Goal: Information Seeking & Learning: Learn about a topic

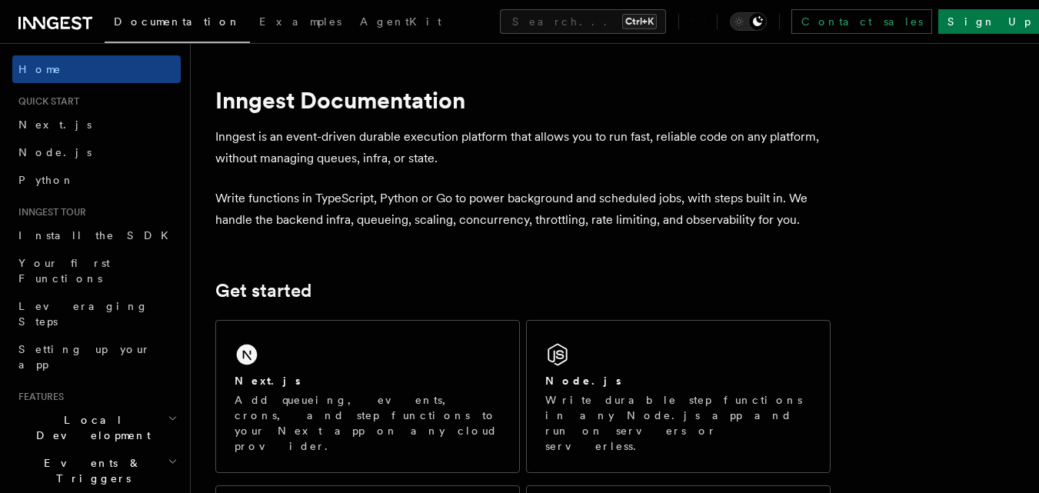
scroll to position [56, 0]
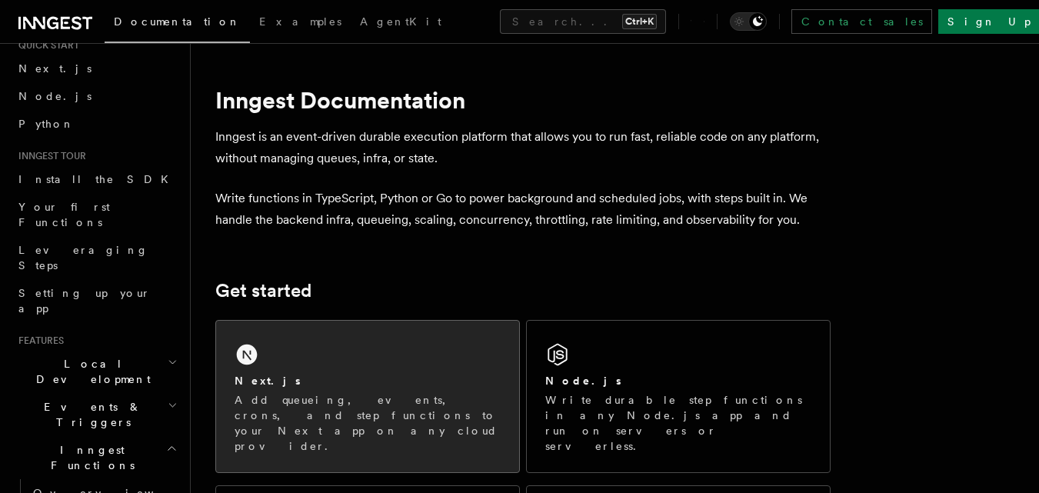
click at [271, 338] on div "Next.js Add queueing, events, crons, and step functions to your Next app on any…" at bounding box center [367, 397] width 303 height 152
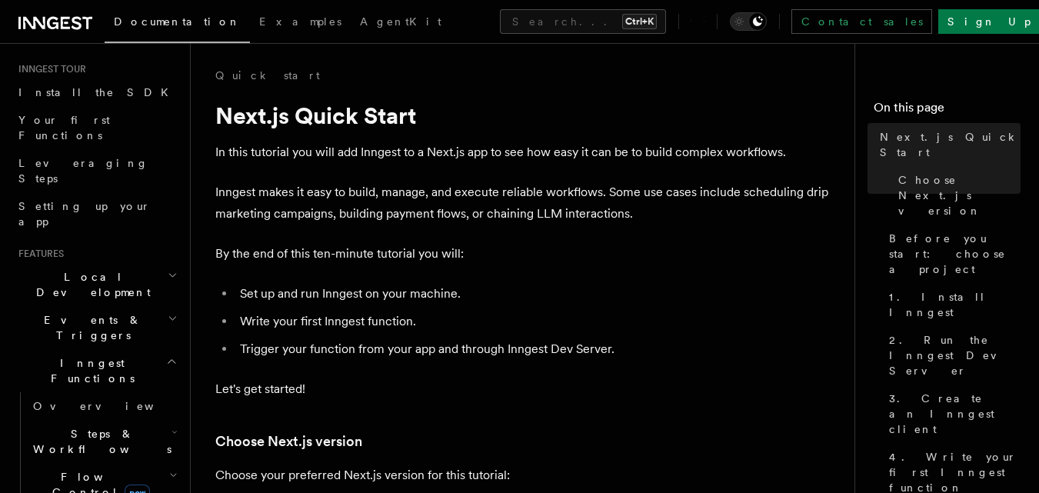
scroll to position [147, 0]
click at [166, 352] on icon "button" at bounding box center [172, 358] width 12 height 12
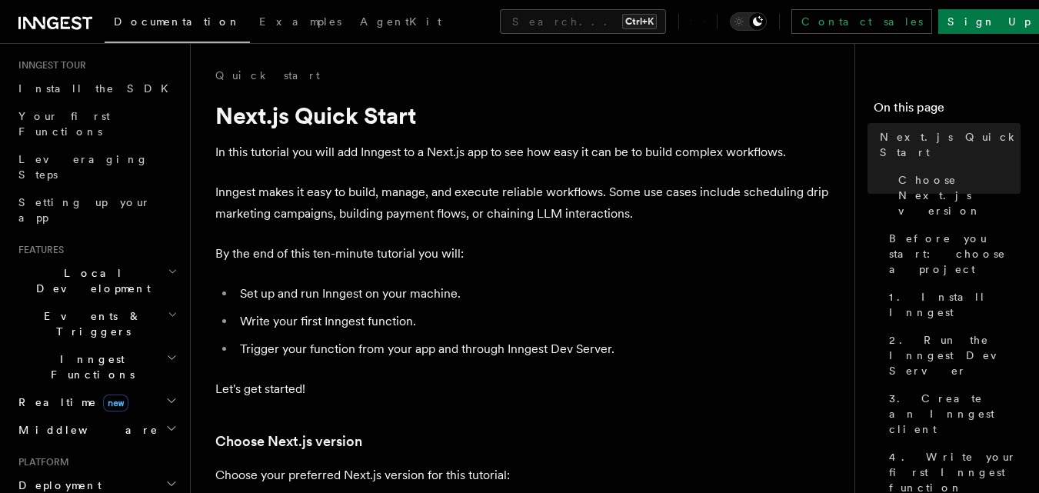
click at [166, 352] on icon "button" at bounding box center [172, 358] width 12 height 12
click at [172, 422] on icon "button" at bounding box center [175, 428] width 6 height 12
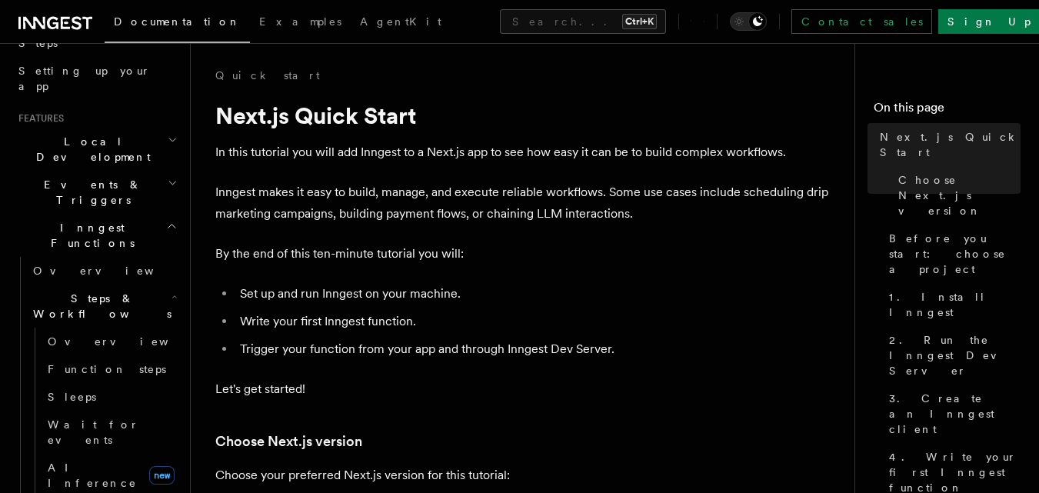
scroll to position [302, 0]
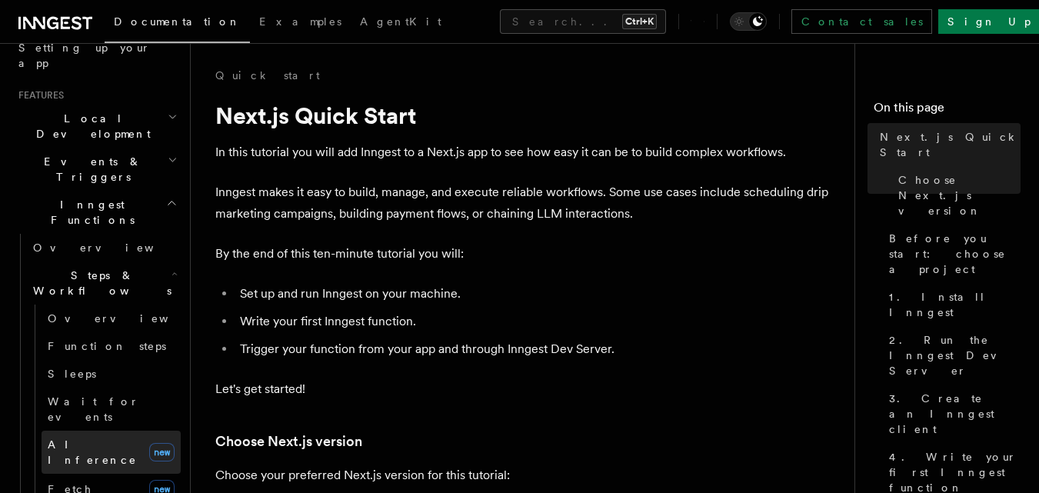
click at [103, 437] on span "AI Inference" at bounding box center [95, 452] width 95 height 31
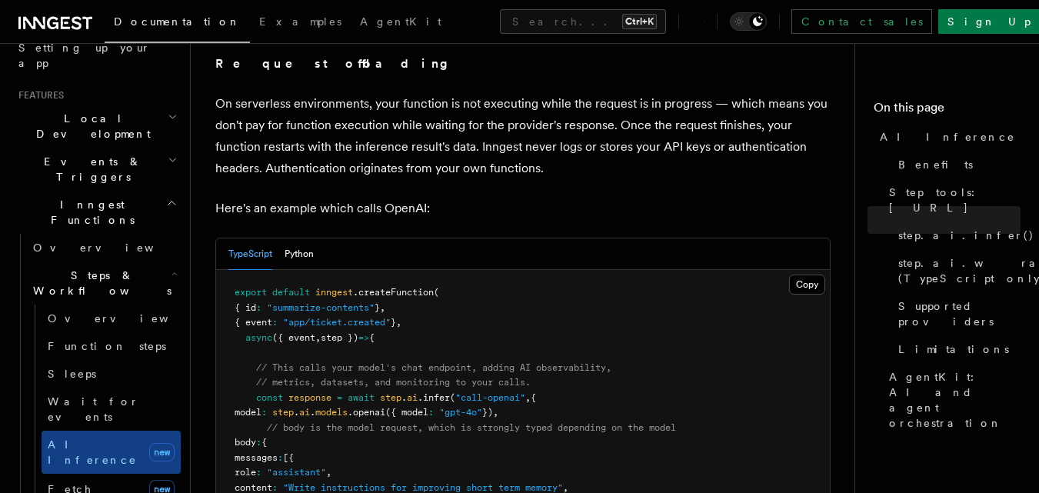
scroll to position [741, 0]
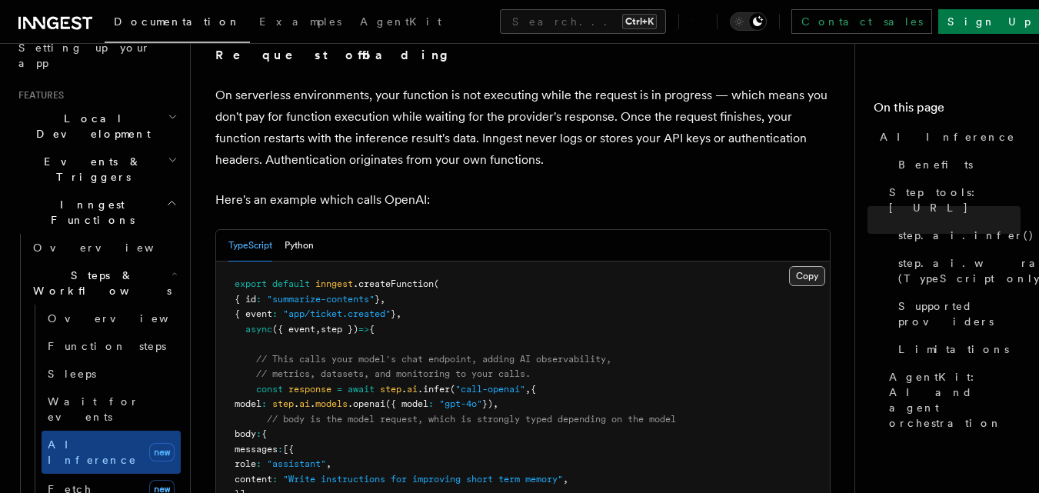
click at [803, 266] on button "Copy Copied" at bounding box center [807, 276] width 36 height 20
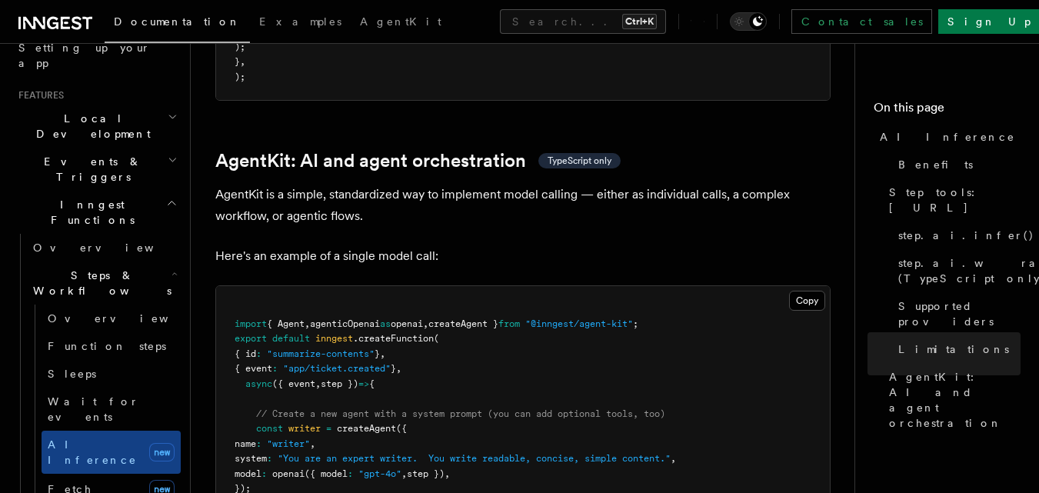
scroll to position [4437, 0]
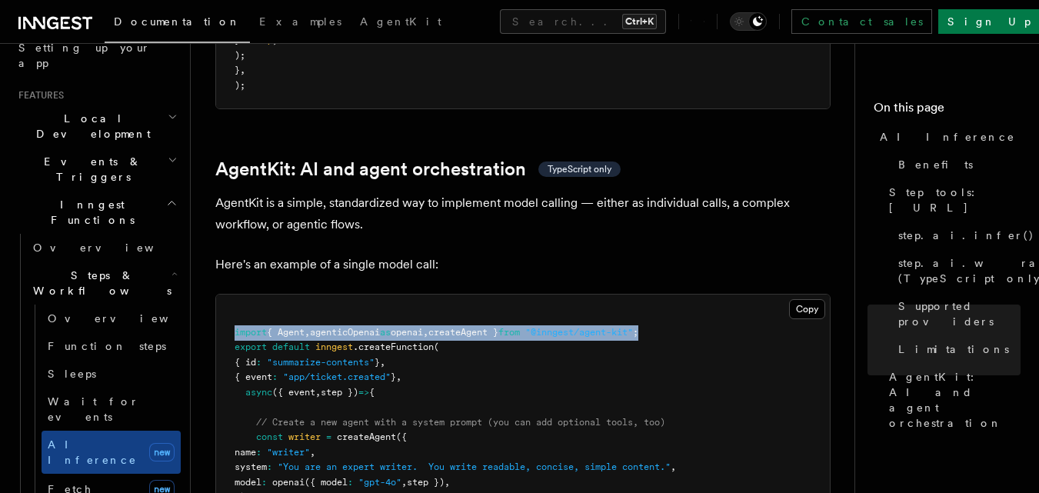
drag, startPoint x: 236, startPoint y: 256, endPoint x: 683, endPoint y: 255, distance: 446.9
click at [638, 327] on span "import { Agent , agenticOpenai as openai , createAgent } from "@inngest/agent-k…" at bounding box center [437, 332] width 404 height 11
copy span "import { Agent , agenticOpenai as openai , createAgent } from "@inngest/agent-k…"
drag, startPoint x: 257, startPoint y: 362, endPoint x: 319, endPoint y: 423, distance: 87.6
click at [319, 423] on pre "import { Agent , agenticOpenai as openai , createAgent } from "@inngest/agent-k…" at bounding box center [523, 460] width 614 height 331
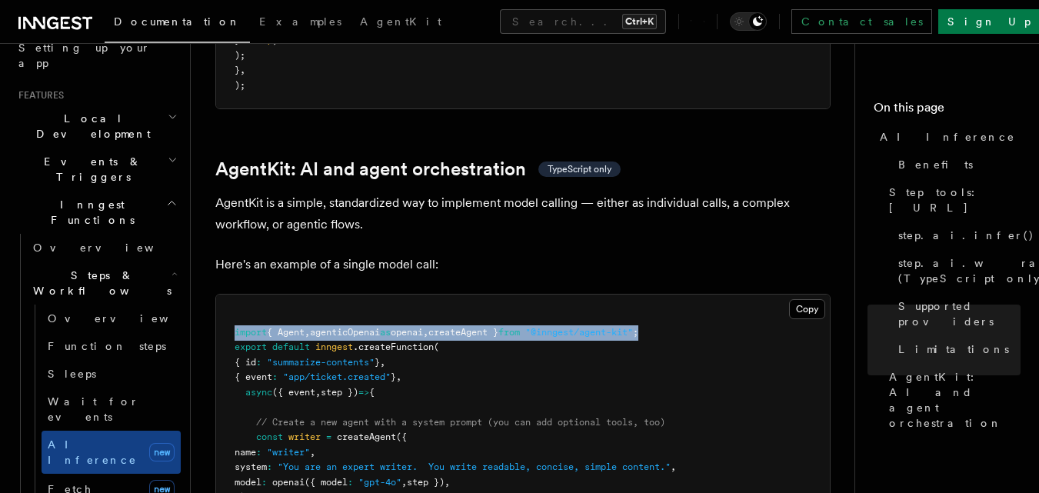
copy code "const writer = createAgent ({ name : "writer" , system : "You are an expert wri…"
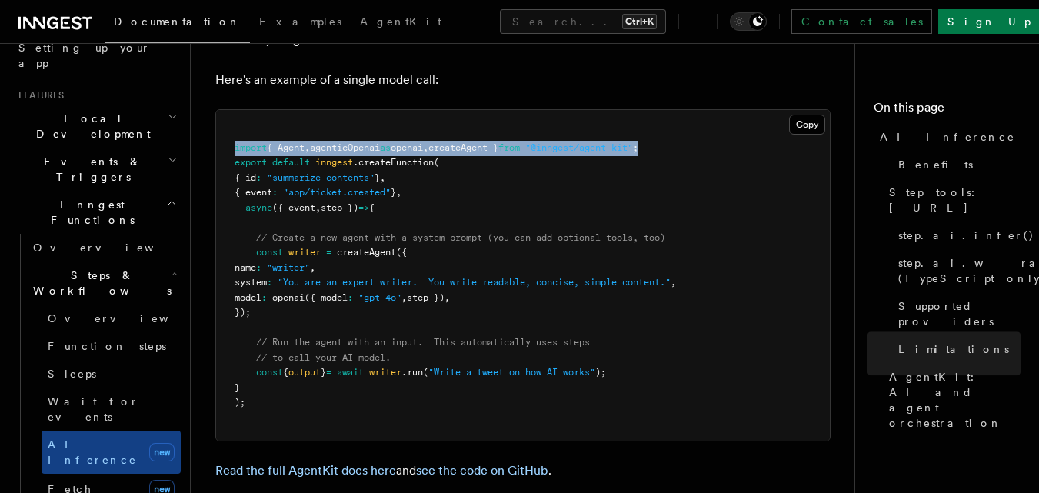
scroll to position [4551, 0]
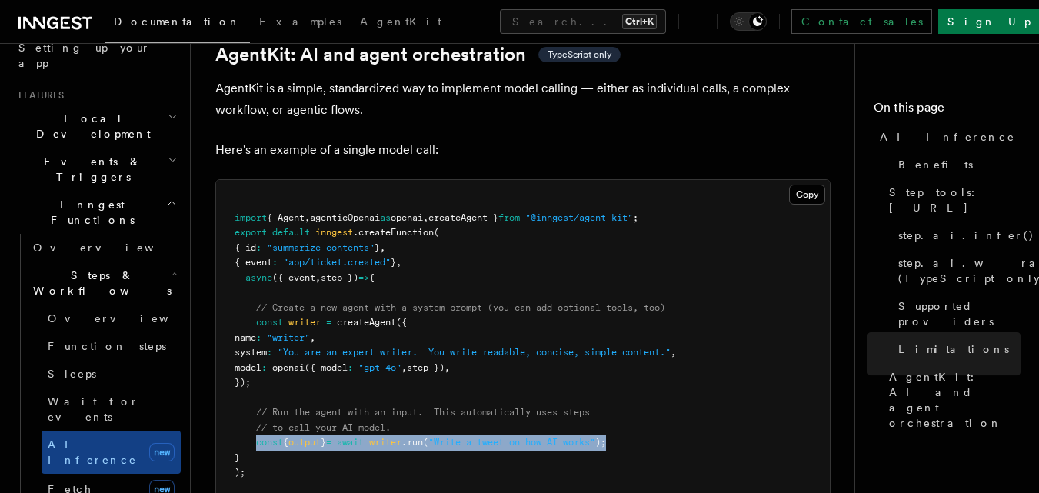
drag, startPoint x: 255, startPoint y: 368, endPoint x: 646, endPoint y: 370, distance: 391.5
click at [646, 370] on pre "import { Agent , agenticOpenai as openai , createAgent } from "@inngest/agent-k…" at bounding box center [523, 345] width 614 height 331
copy span "const { output } = await writer .run ( "Write a tweet on how AI works" );"
